Goal: Find specific page/section: Find specific page/section

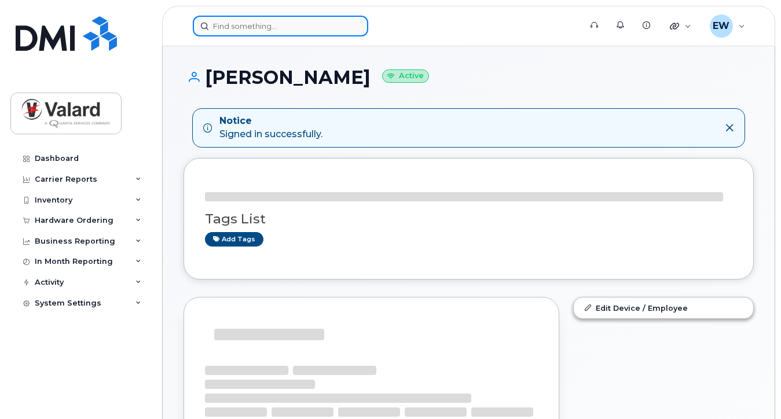
click at [236, 29] on input at bounding box center [280, 26] width 175 height 21
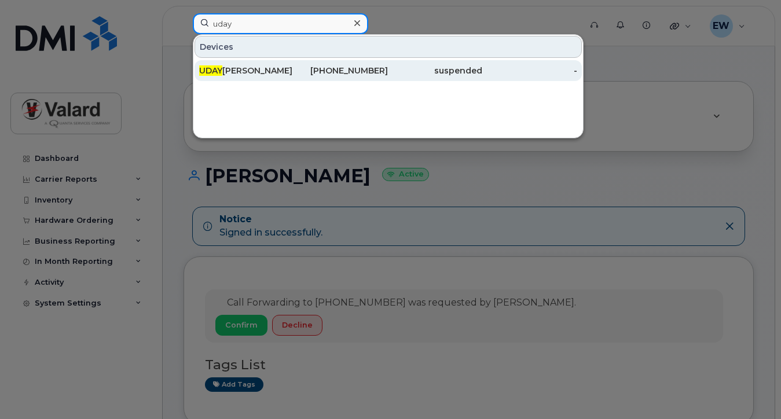
type input "uday"
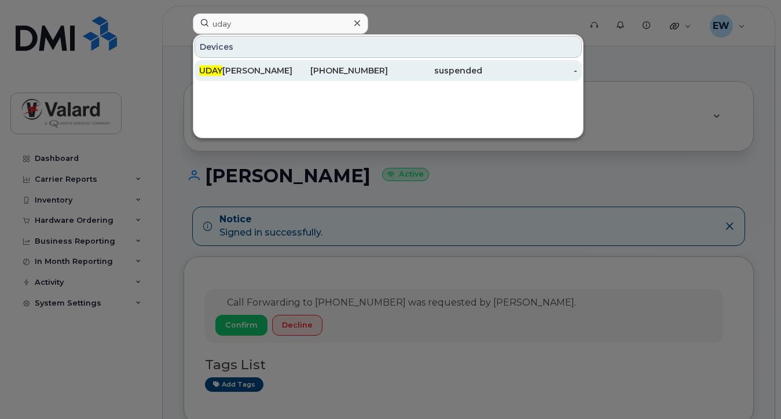
click at [340, 71] on div "437-331-4919" at bounding box center [340, 71] width 94 height 12
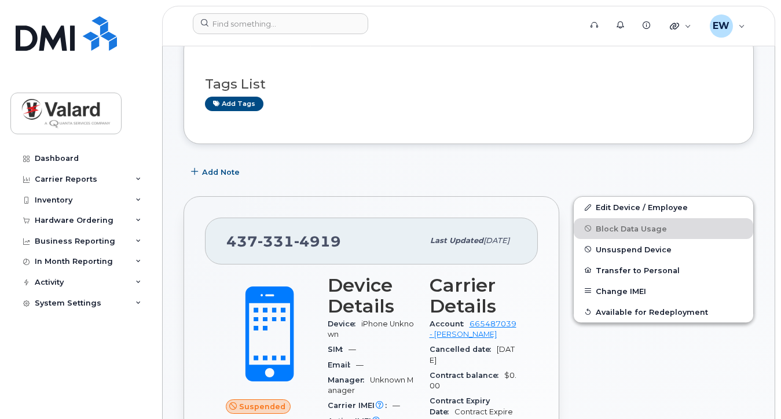
scroll to position [272, 0]
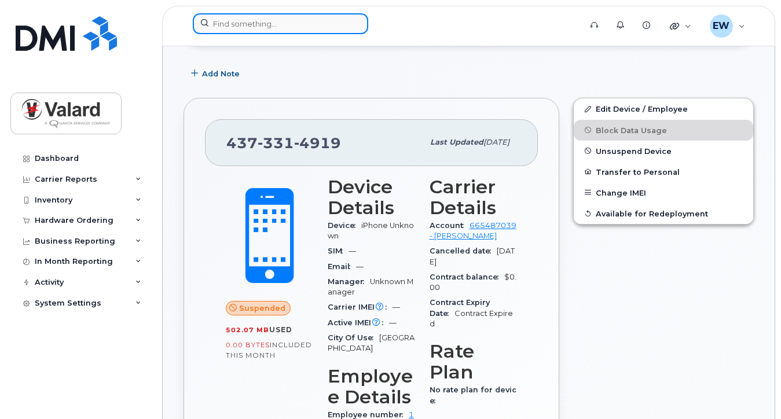
click at [274, 23] on input at bounding box center [280, 23] width 175 height 21
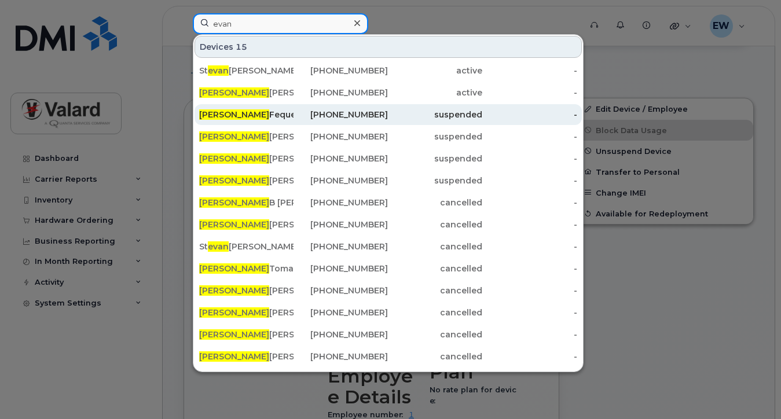
type input "evan"
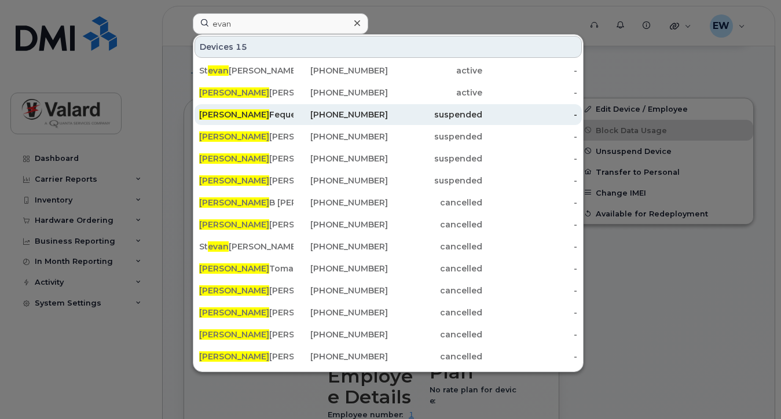
click at [388, 107] on div "[PHONE_NUMBER]" at bounding box center [435, 114] width 94 height 21
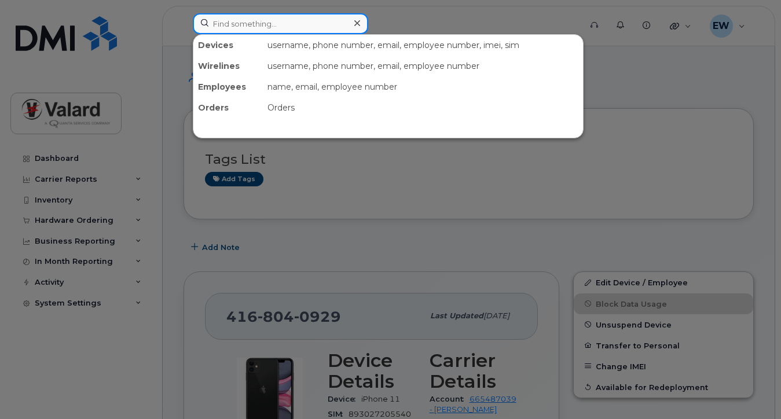
click at [258, 28] on input at bounding box center [280, 23] width 175 height 21
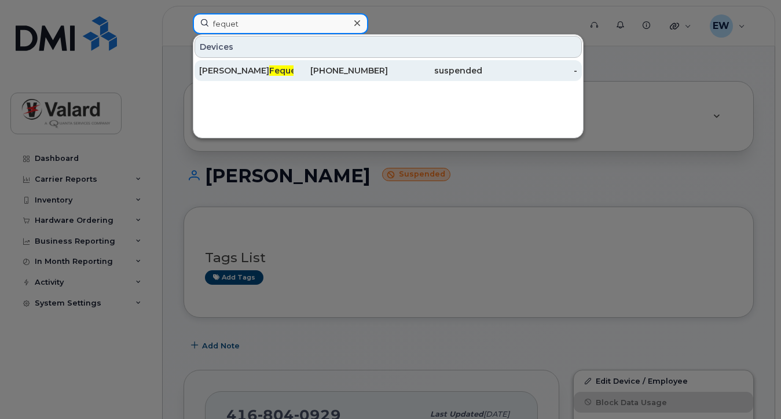
type input "fequet"
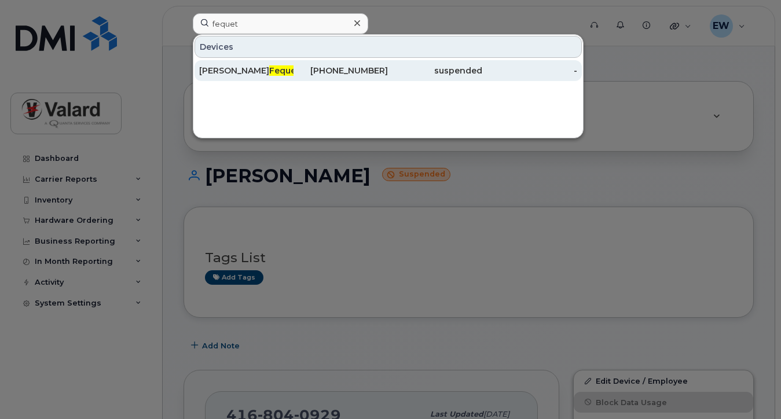
click at [325, 66] on div "416-804-0929" at bounding box center [340, 71] width 94 height 12
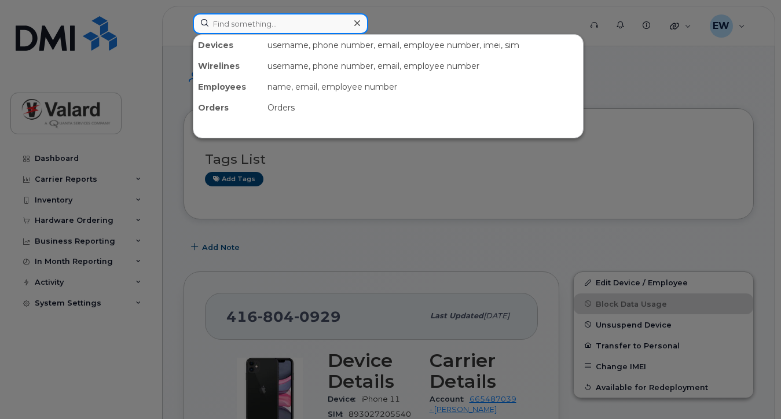
click at [263, 26] on input at bounding box center [280, 23] width 175 height 21
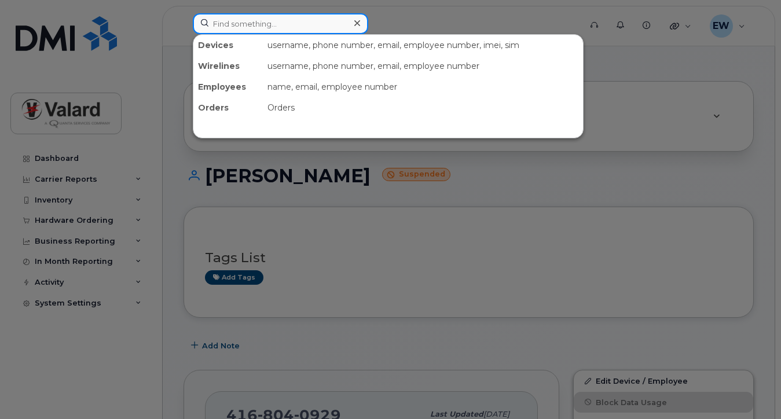
click at [249, 26] on input at bounding box center [280, 23] width 175 height 21
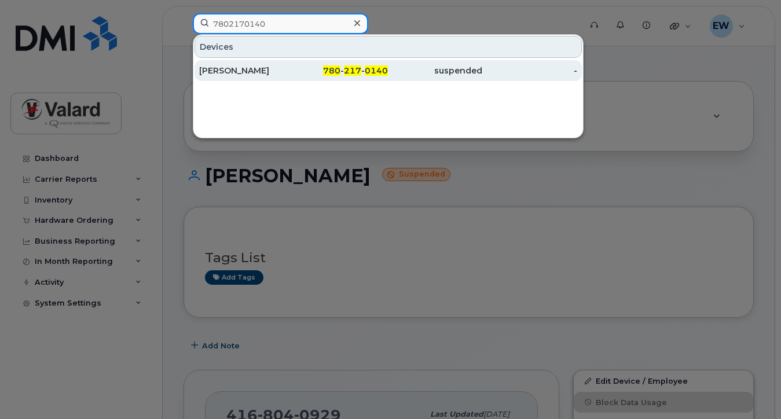
type input "7802170140"
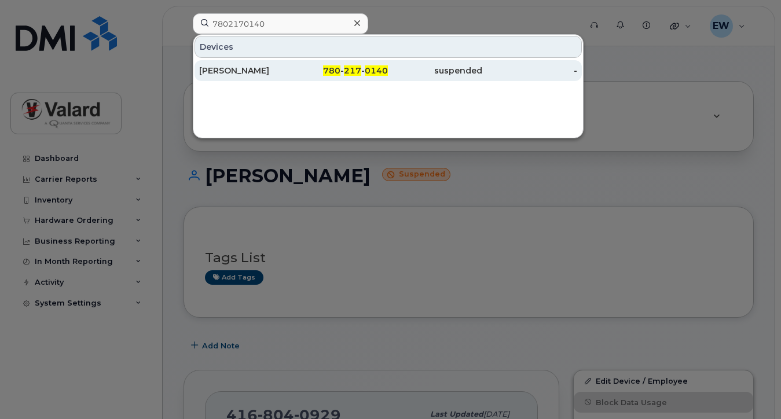
click at [286, 69] on div "Blair White" at bounding box center [246, 71] width 94 height 12
